Goal: Information Seeking & Learning: Find specific page/section

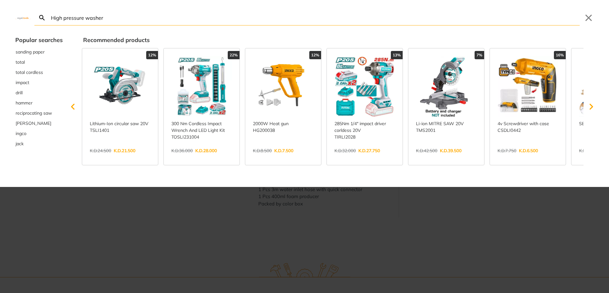
type input "High pressure washer"
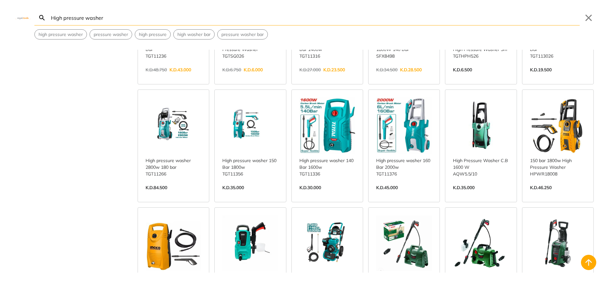
scroll to position [191, 0]
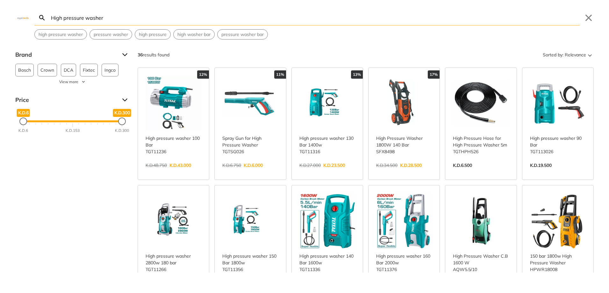
click at [52, 18] on input "High pressure washer" at bounding box center [315, 17] width 530 height 15
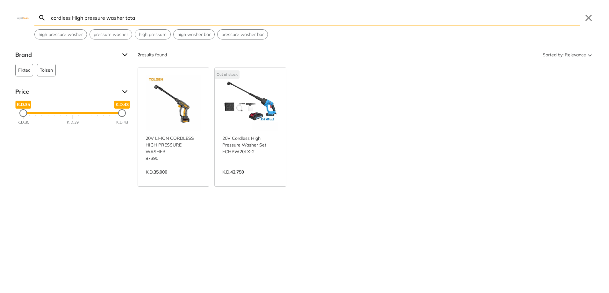
click at [72, 18] on input "cordless High pressure washer total" at bounding box center [315, 17] width 530 height 15
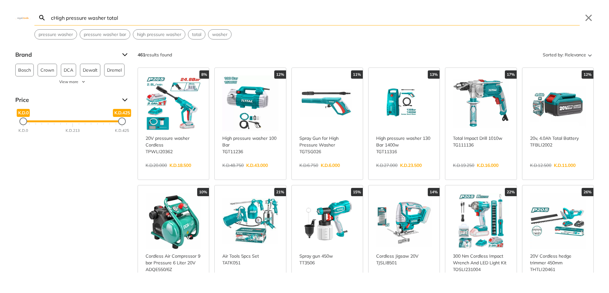
type input "High pressure washer total"
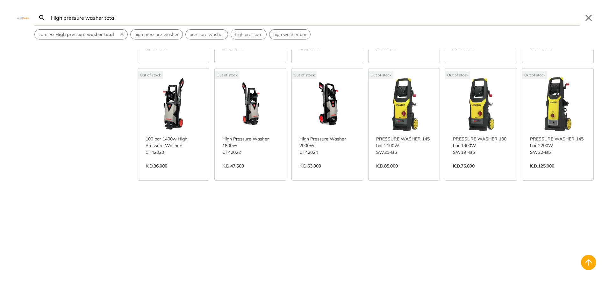
scroll to position [467, 0]
